Goal: Task Accomplishment & Management: Use online tool/utility

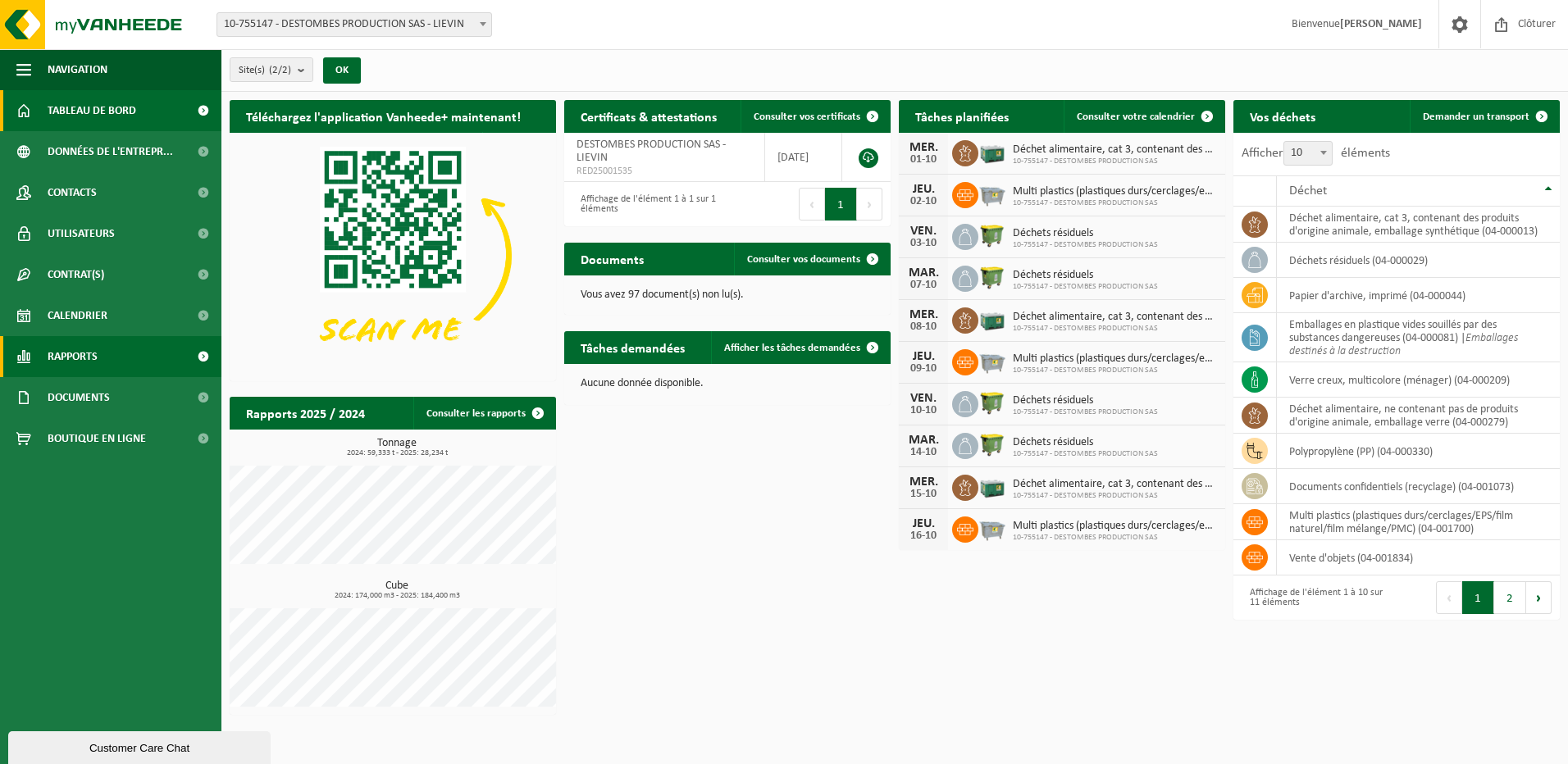
click at [196, 356] on span at bounding box center [203, 357] width 37 height 41
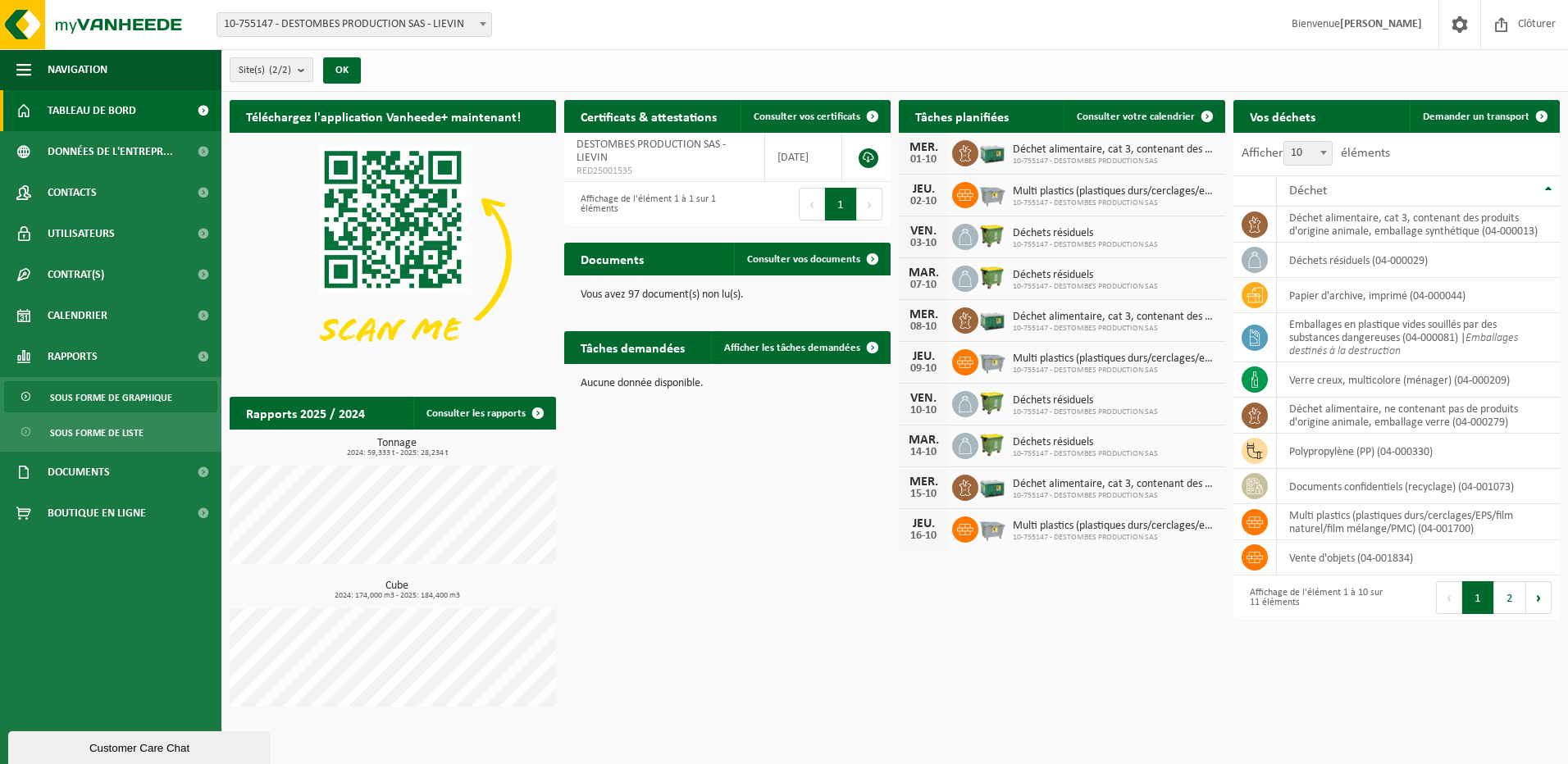
click at [133, 395] on span "Sous forme de graphique" at bounding box center [111, 397] width 122 height 31
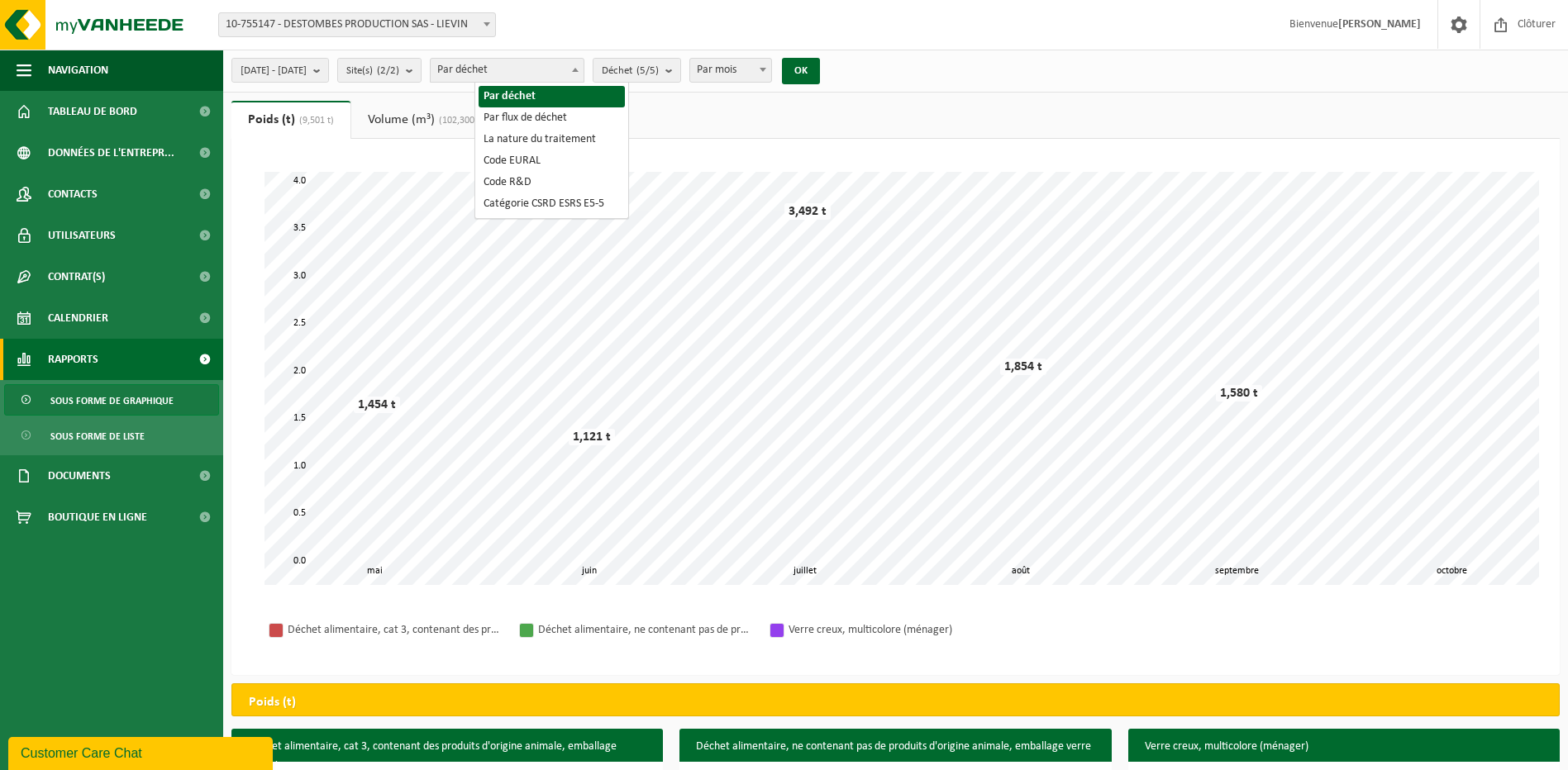
click at [583, 66] on span at bounding box center [575, 69] width 17 height 22
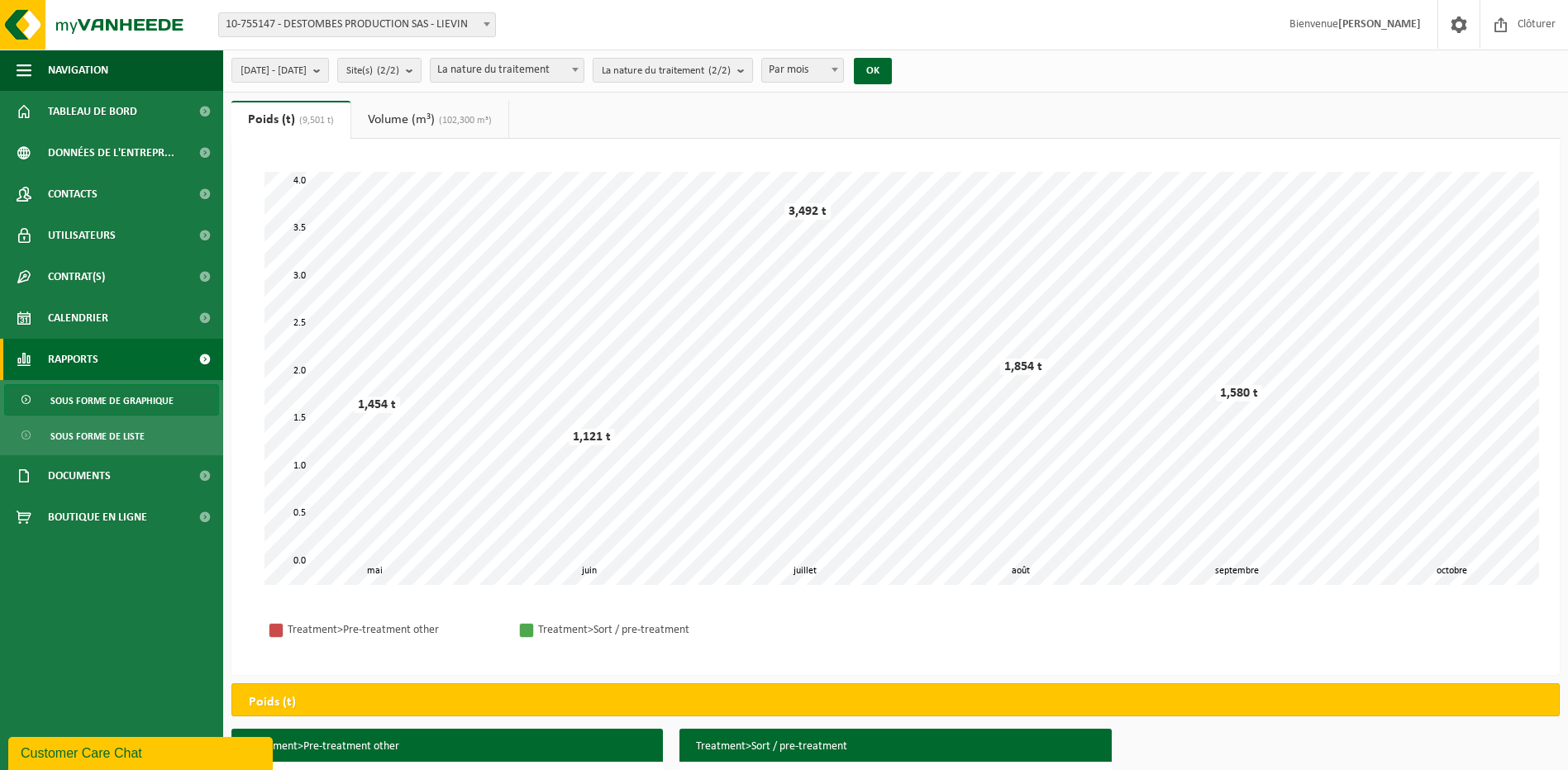
click at [583, 66] on span at bounding box center [575, 69] width 17 height 22
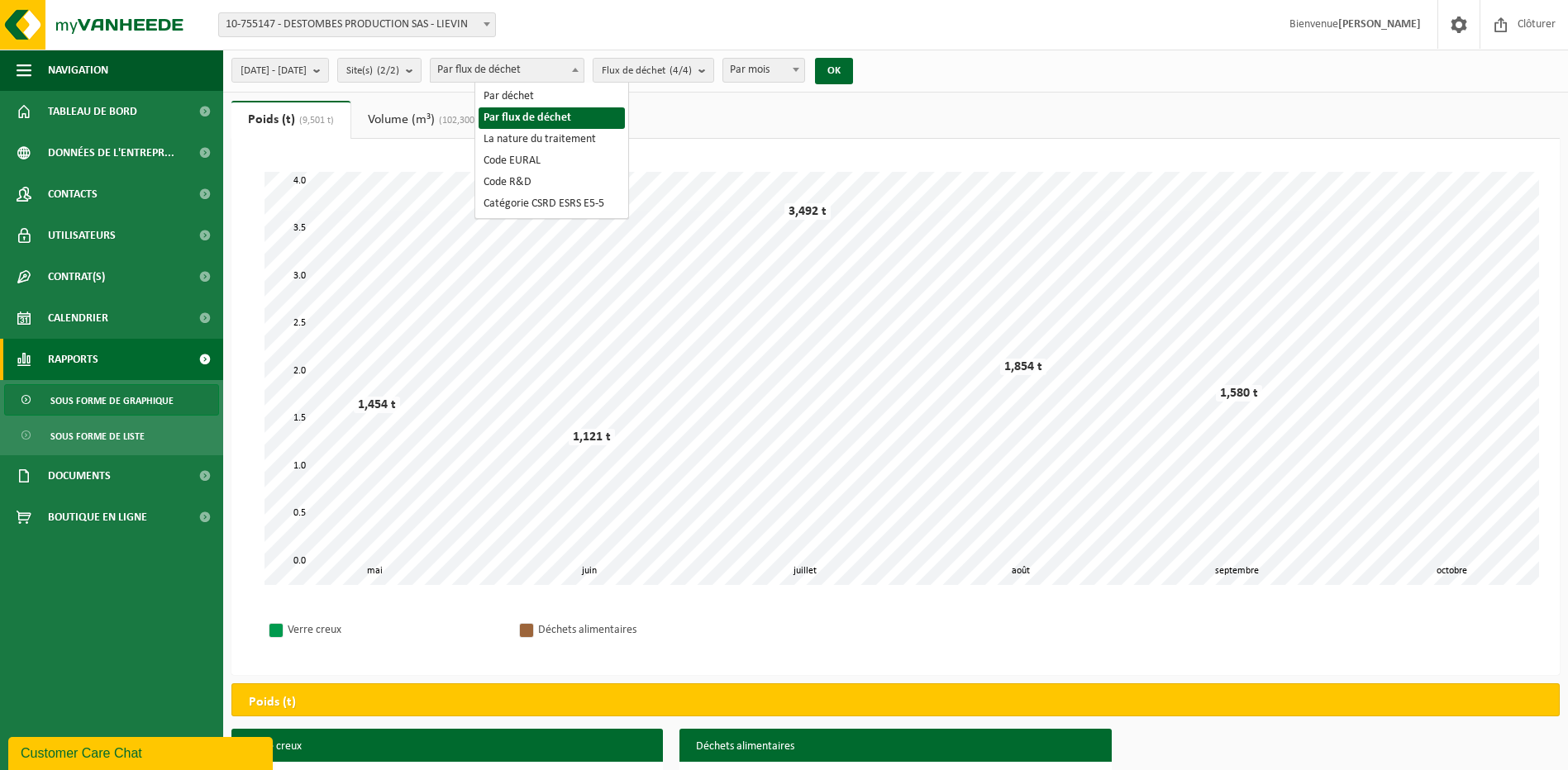
click at [579, 68] on b at bounding box center [575, 69] width 7 height 4
select select "1"
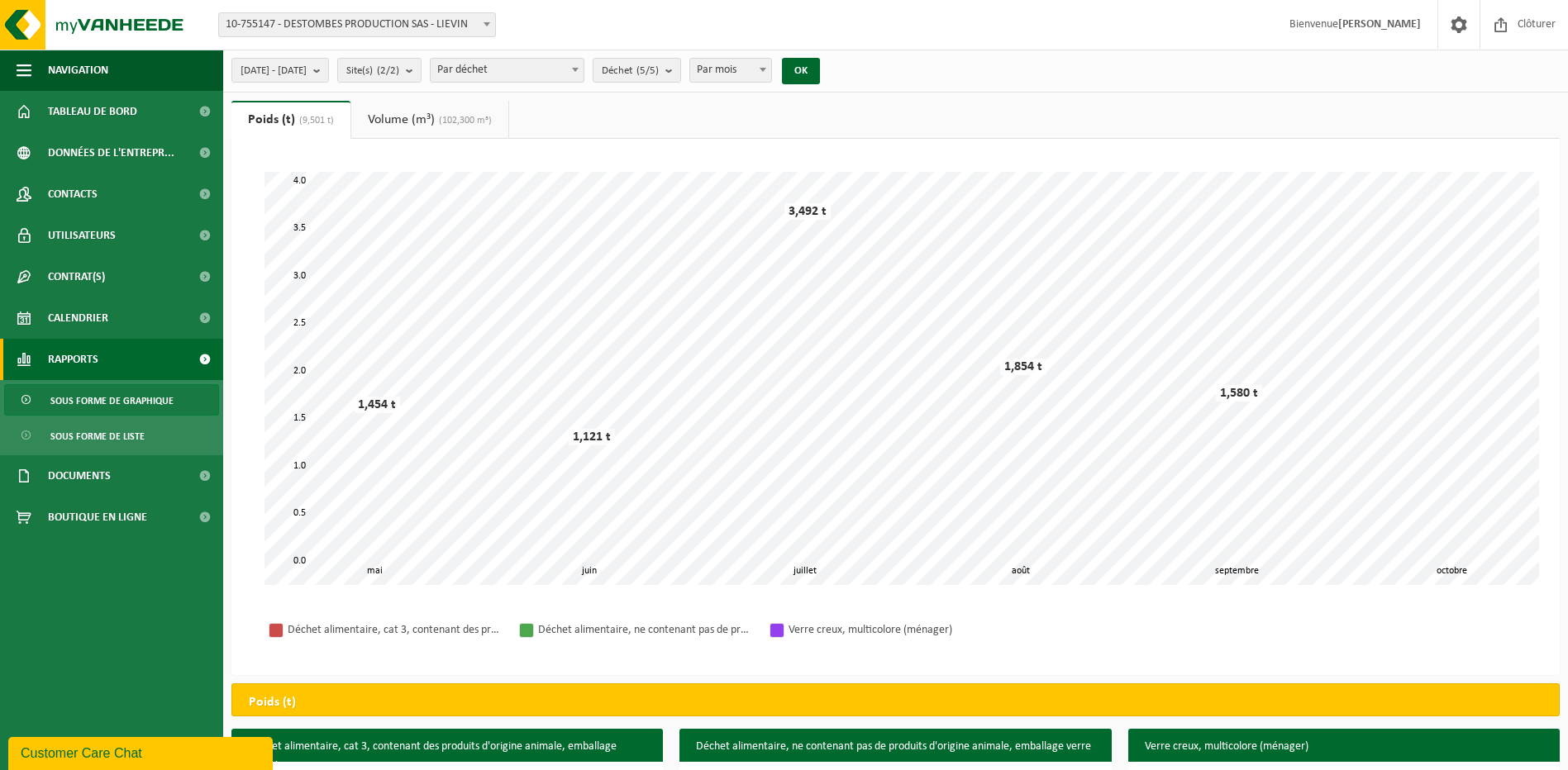
click at [275, 117] on link "Poids (t) (9,501 t)" at bounding box center [290, 119] width 119 height 38
click at [328, 71] on b "submit" at bounding box center [320, 69] width 15 height 23
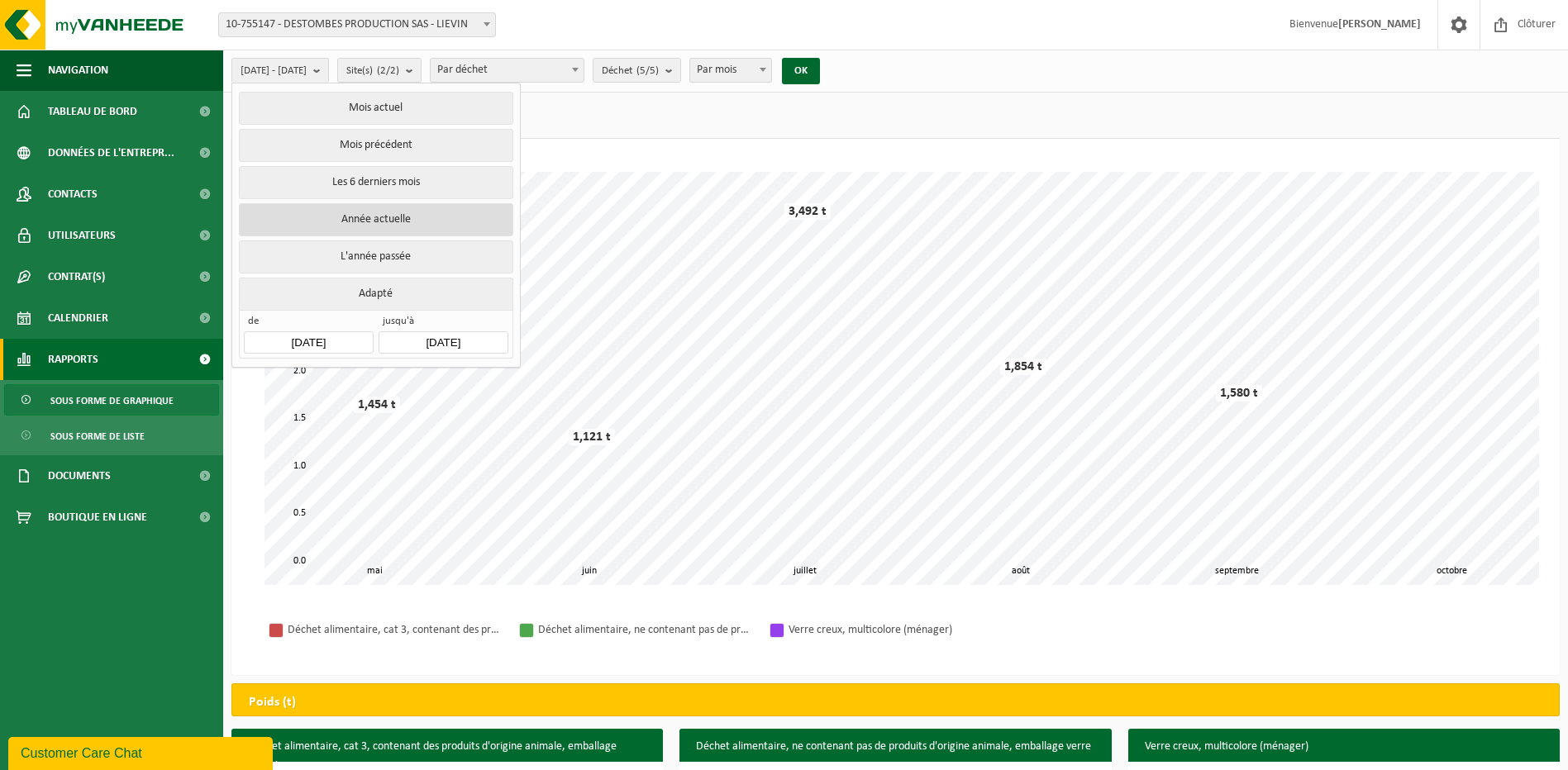
click at [426, 213] on button "Année actuelle" at bounding box center [375, 219] width 273 height 33
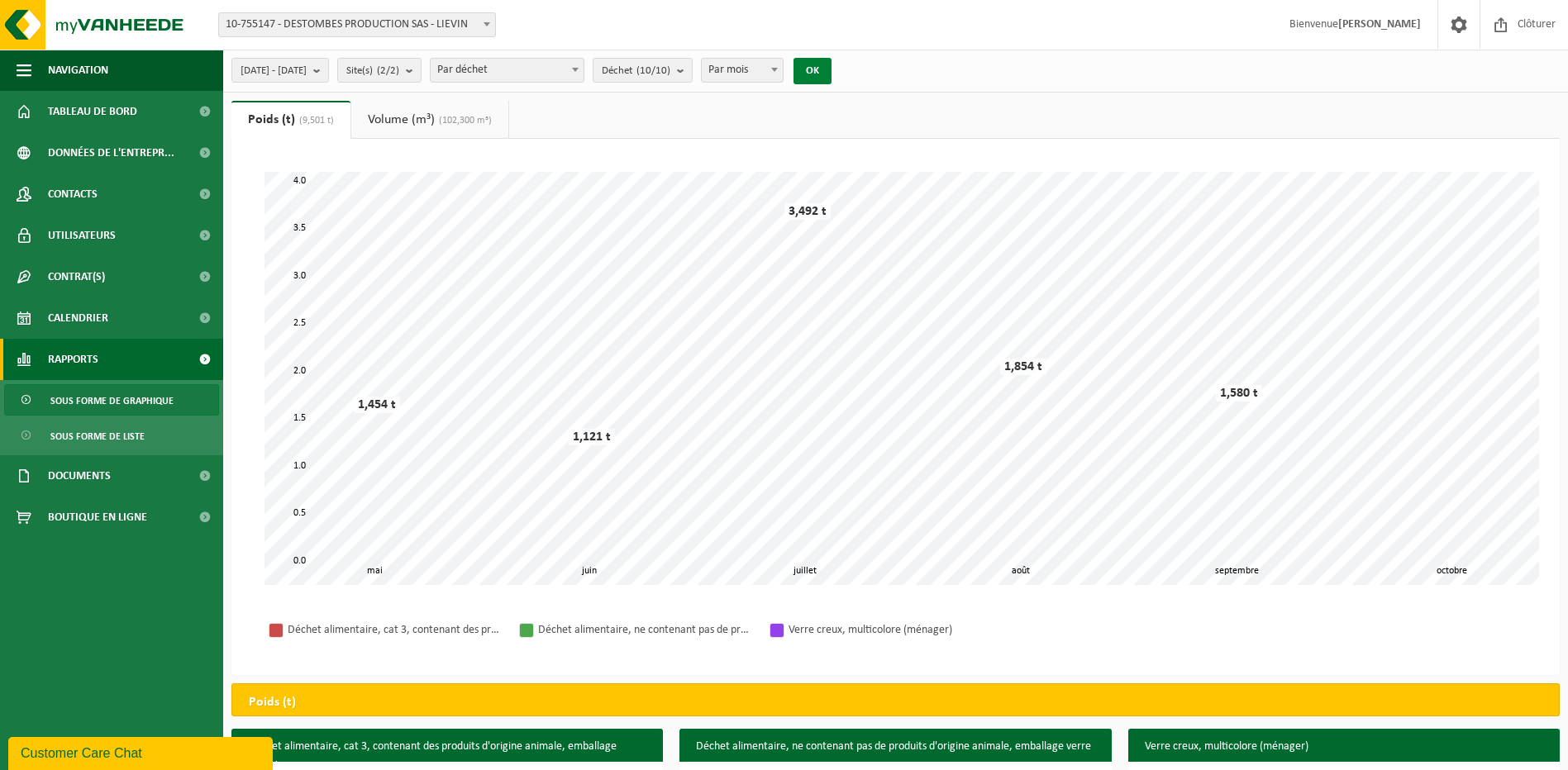
click at [831, 70] on button "OK" at bounding box center [812, 71] width 38 height 26
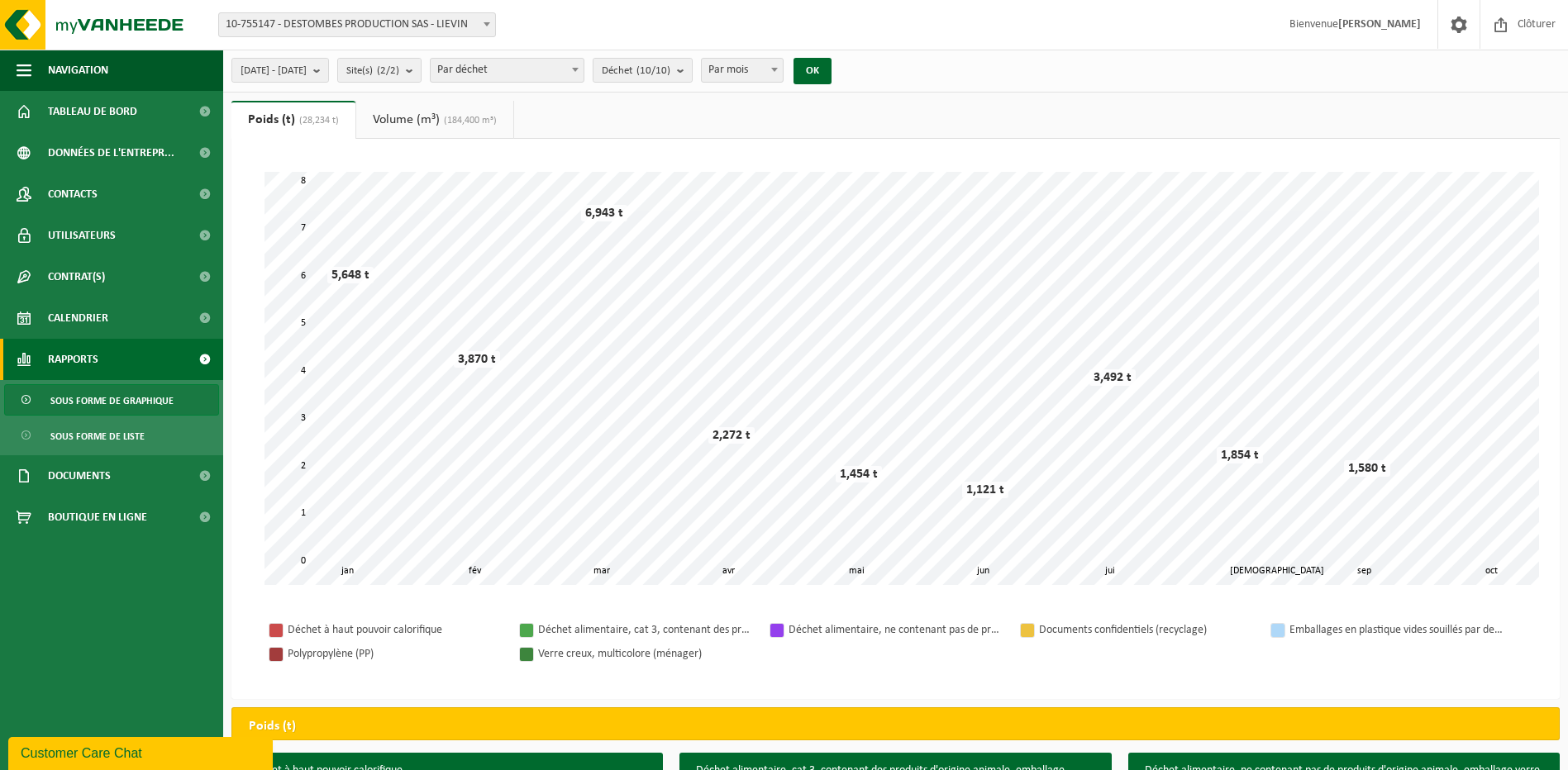
click at [389, 119] on link "Volume (m³) (184,400 m³)" at bounding box center [434, 119] width 157 height 38
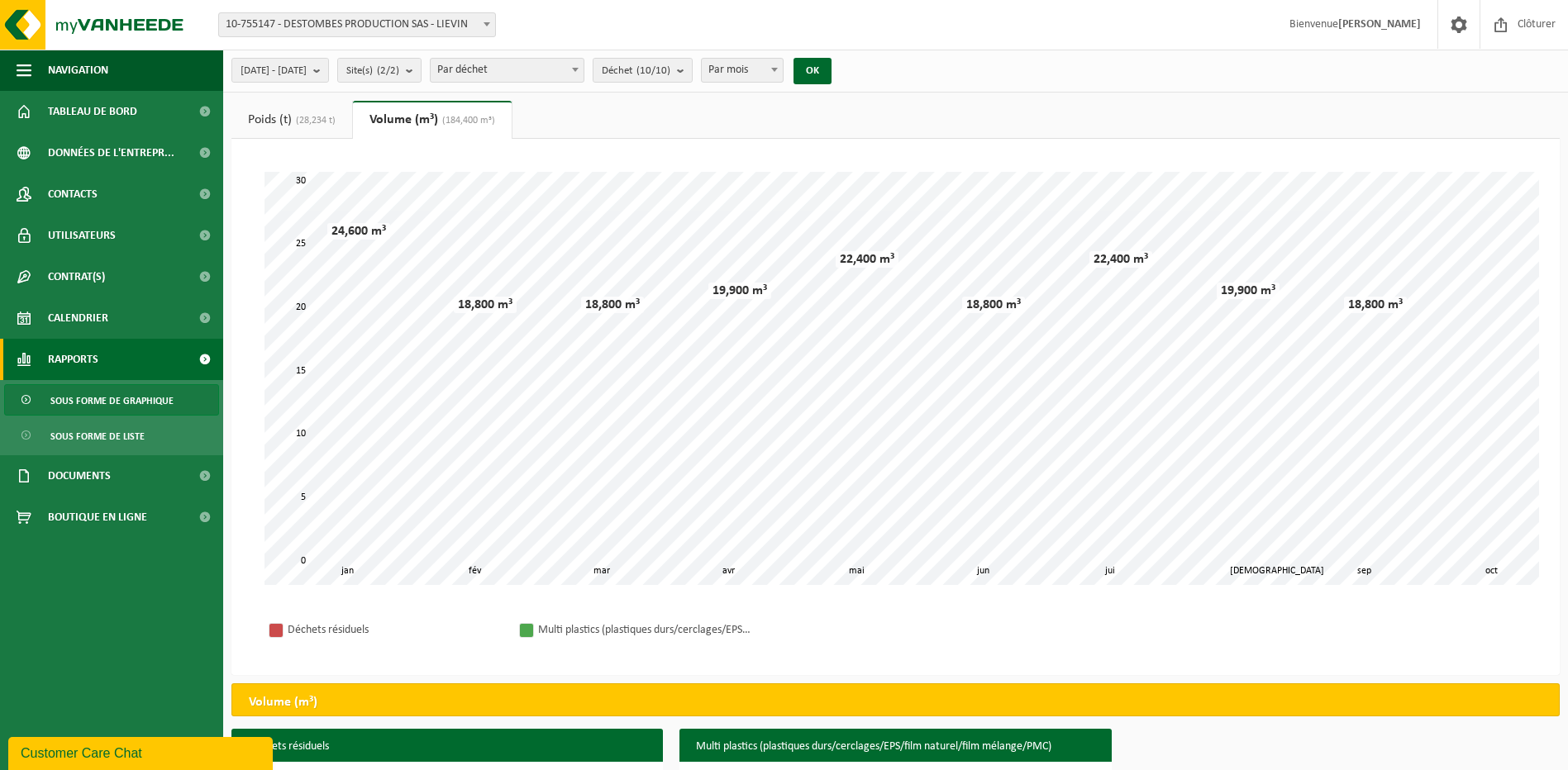
click at [298, 116] on span "(28,234 t)" at bounding box center [313, 120] width 44 height 10
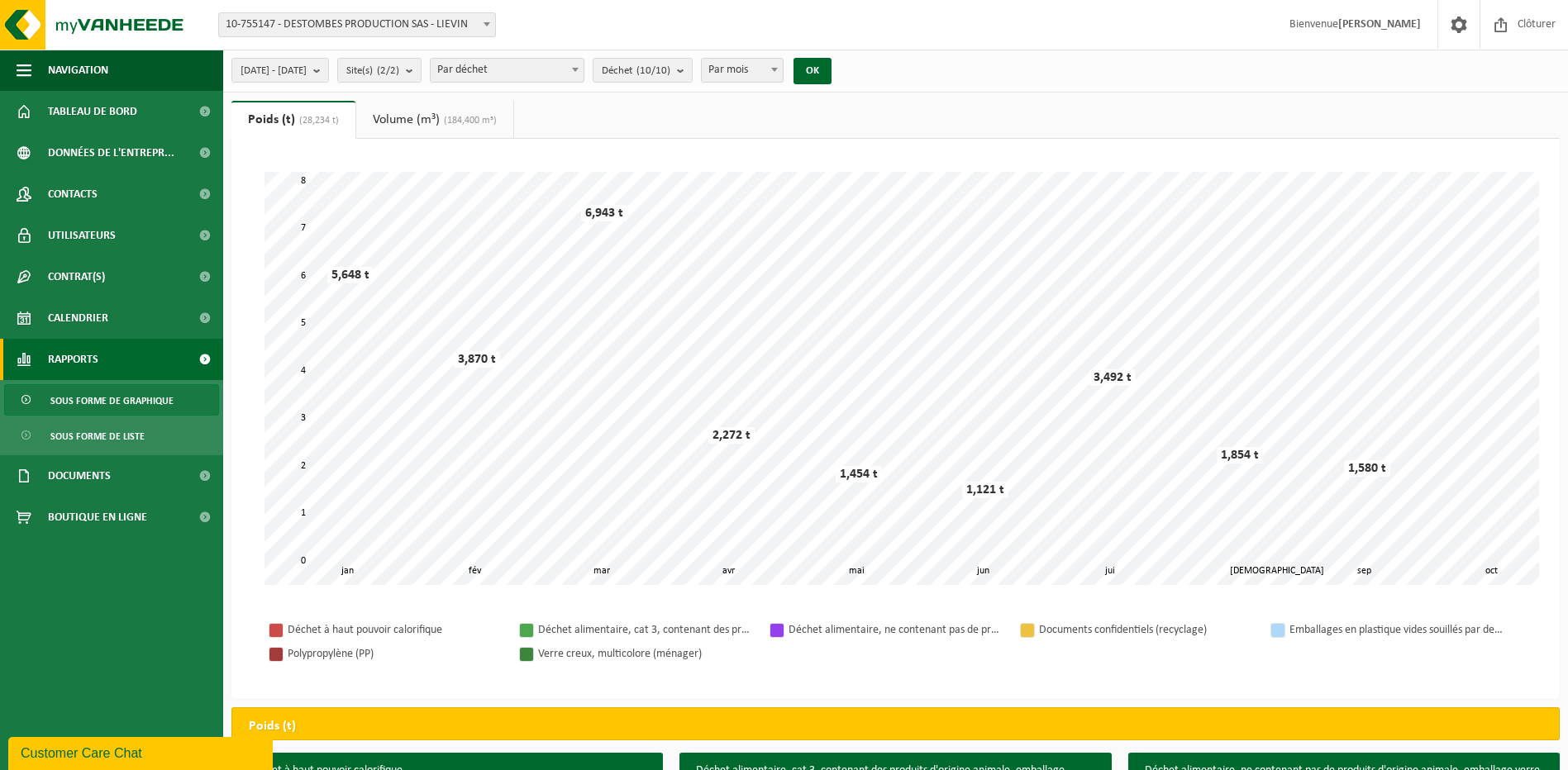
click at [409, 116] on link "Volume (m³) (184,400 m³)" at bounding box center [434, 119] width 157 height 38
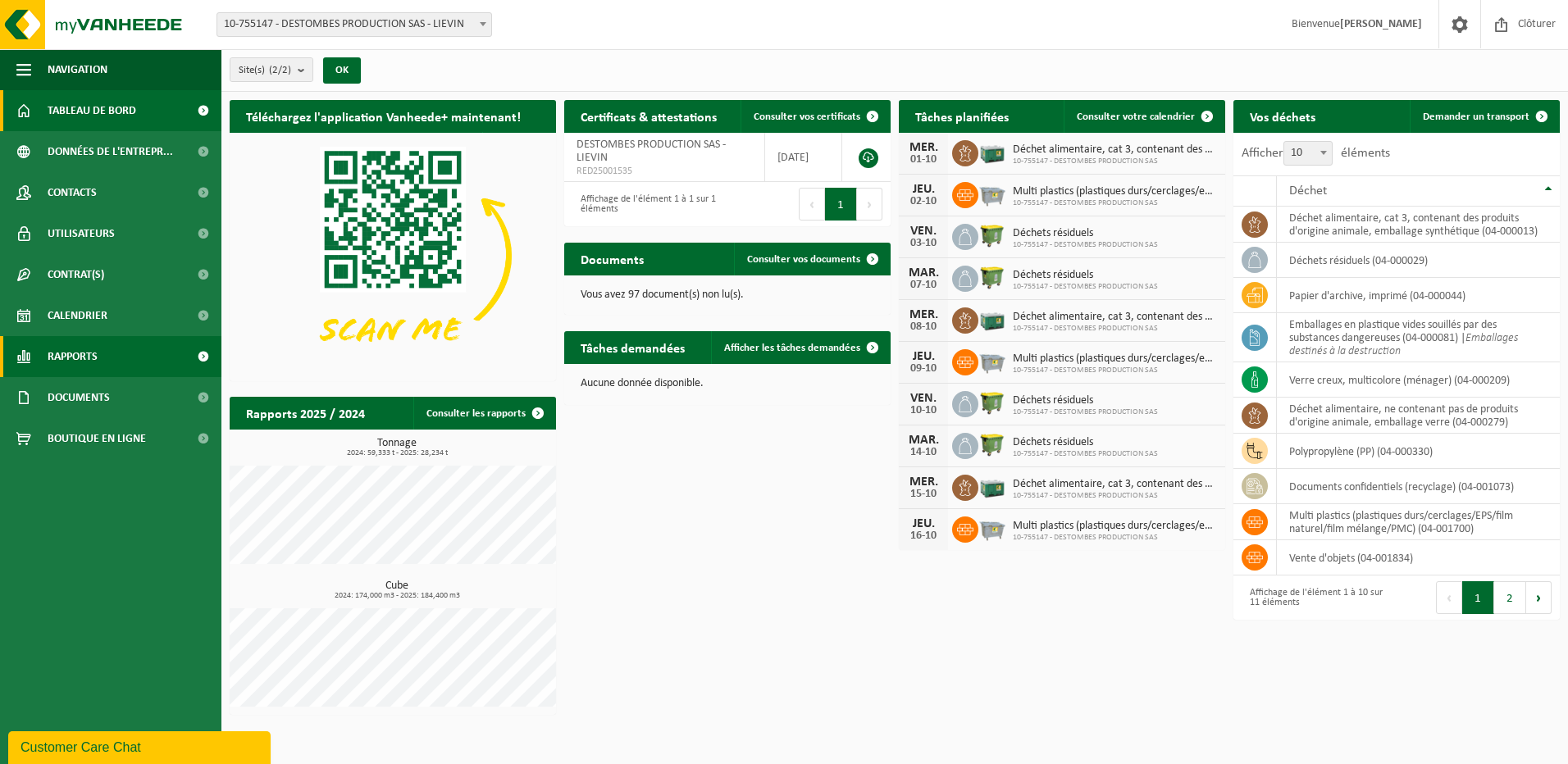
click at [198, 353] on span at bounding box center [203, 357] width 37 height 41
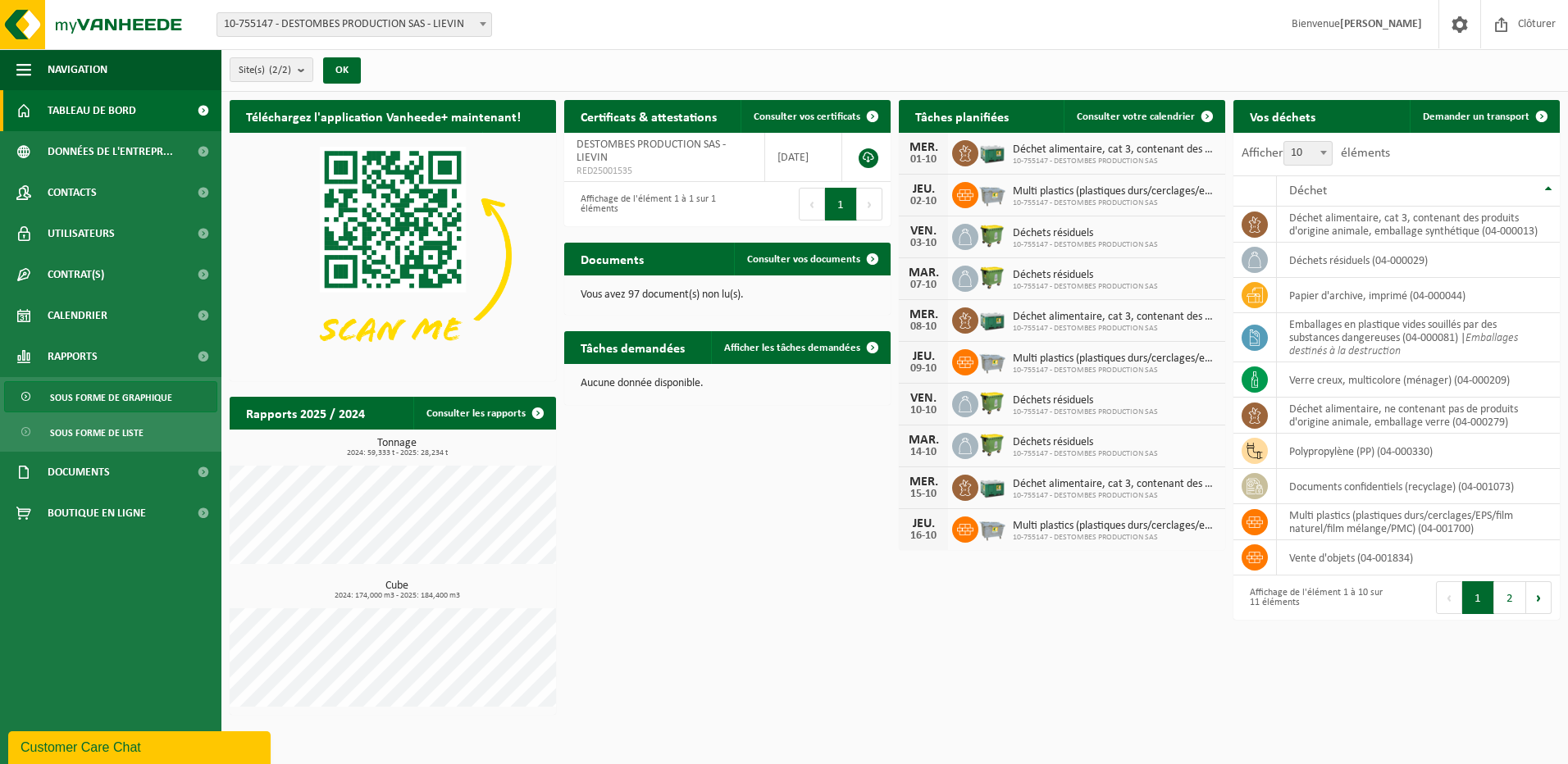
click at [149, 394] on span "Sous forme de graphique" at bounding box center [111, 397] width 122 height 31
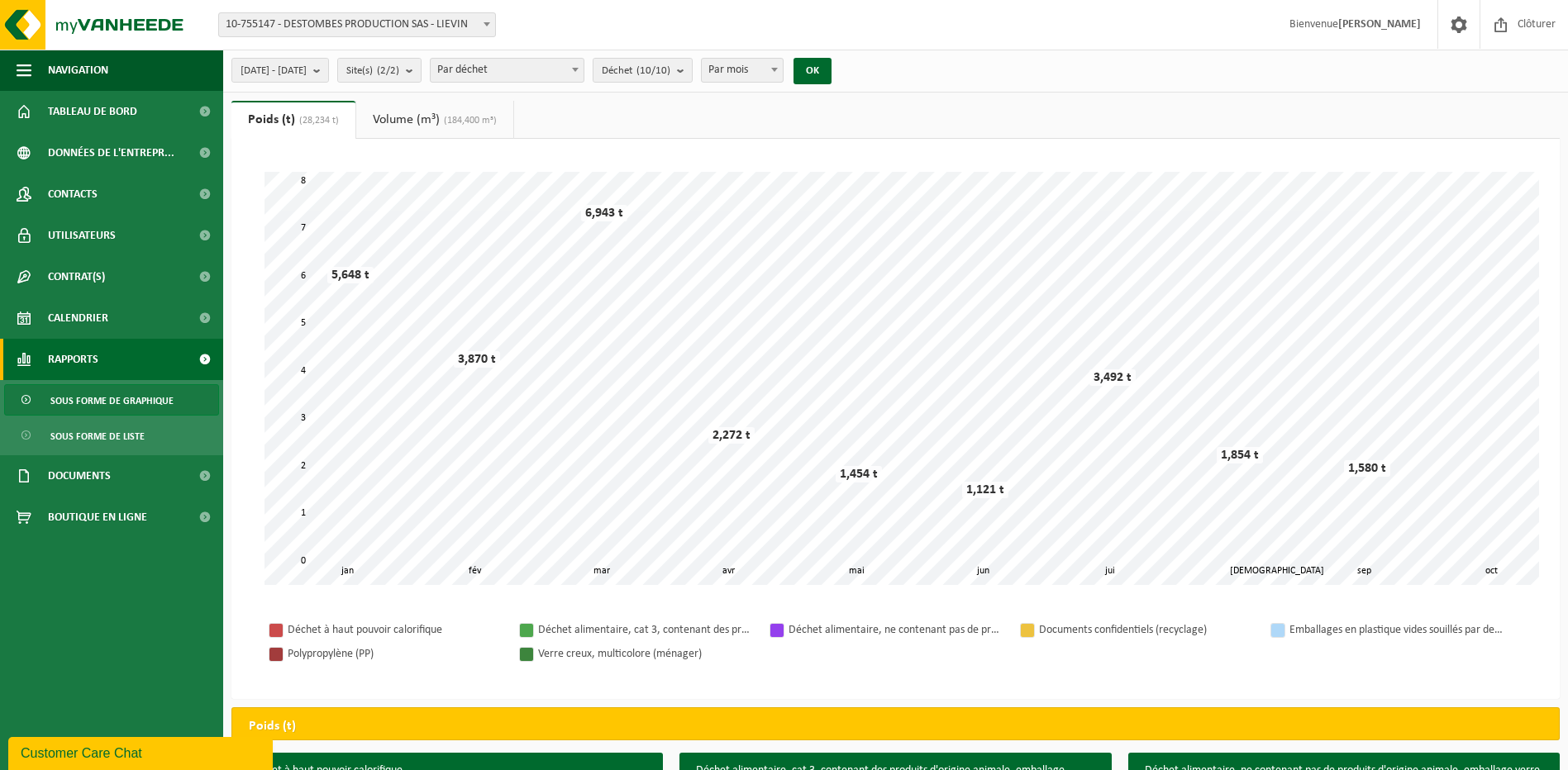
click at [583, 67] on span at bounding box center [575, 69] width 17 height 22
select select "3"
